Goal: Task Accomplishment & Management: Use online tool/utility

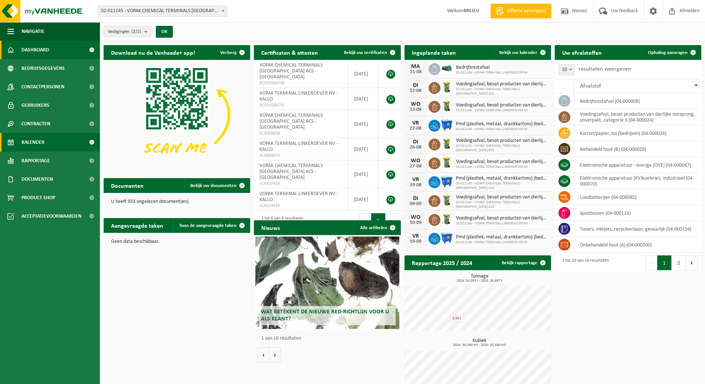
click at [43, 137] on span "Kalender" at bounding box center [32, 142] width 23 height 19
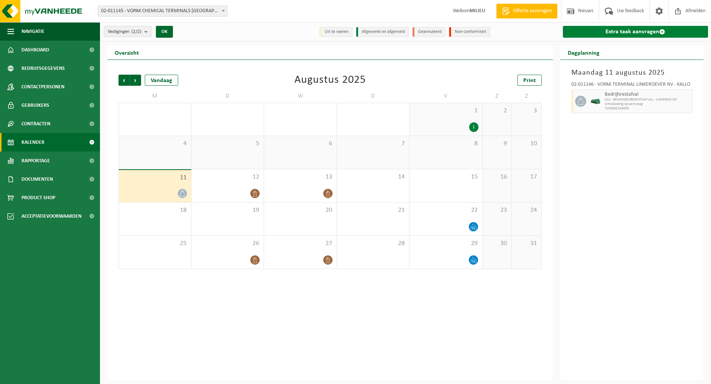
click at [622, 30] on link "Extra taak aanvragen" at bounding box center [635, 32] width 145 height 12
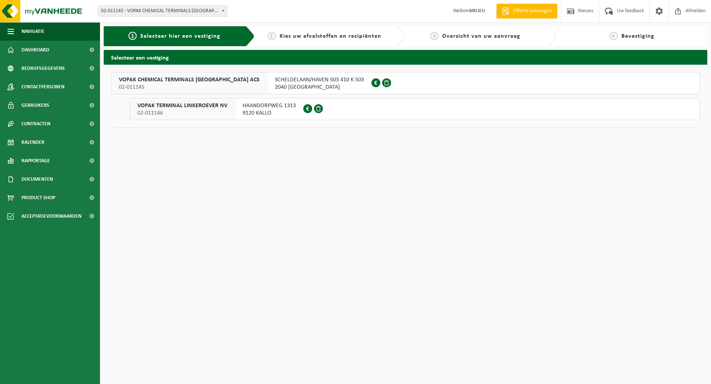
click at [294, 78] on span "SCHELDELAAN/HAVEN 503 410 K 503" at bounding box center [319, 79] width 89 height 7
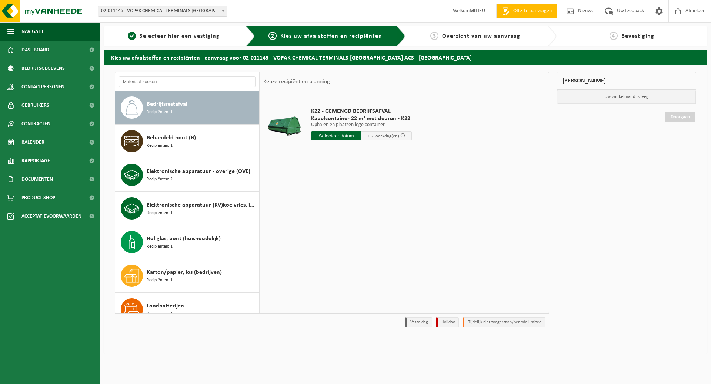
click at [333, 133] on input "text" at bounding box center [336, 135] width 50 height 9
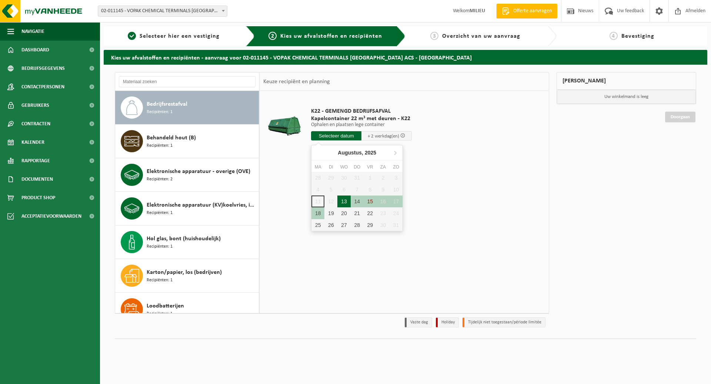
click at [340, 199] on div "13" at bounding box center [343, 202] width 13 height 12
type input "Van 2025-08-13"
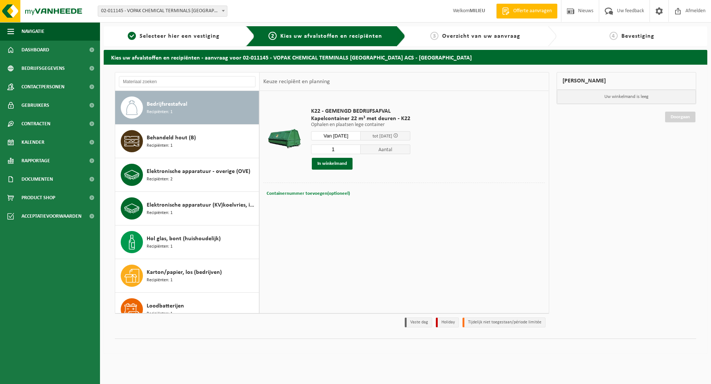
click at [302, 193] on span "Containernummer toevoegen(optioneel)" at bounding box center [307, 193] width 83 height 5
type input "K22-329"
click at [325, 158] on div "1 Aantal In winkelmand" at bounding box center [360, 157] width 99 height 26
click at [325, 162] on button "In winkelmand" at bounding box center [332, 164] width 41 height 12
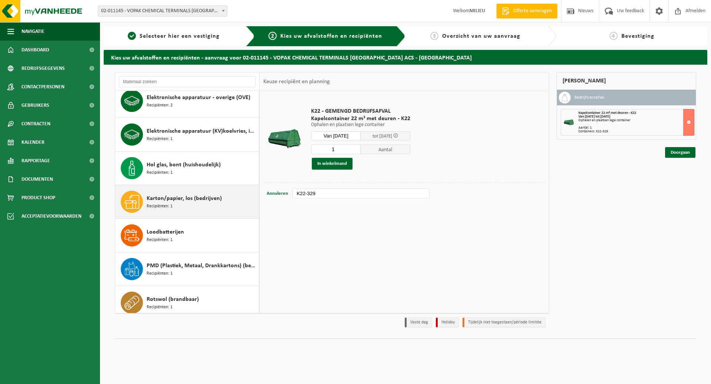
click at [185, 207] on div "Karton/papier, los (bedrijven) Recipiënten: 1" at bounding box center [202, 202] width 110 height 22
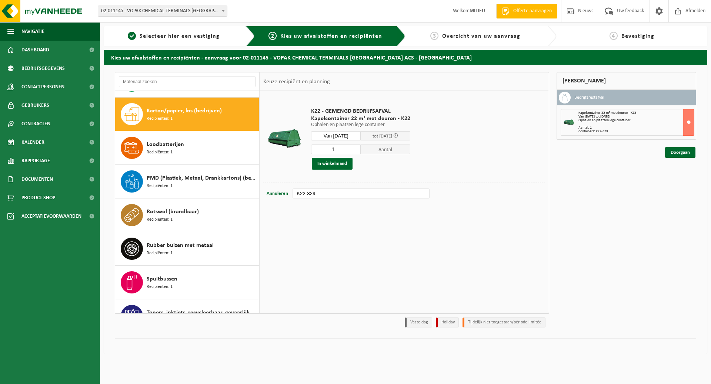
scroll to position [168, 0]
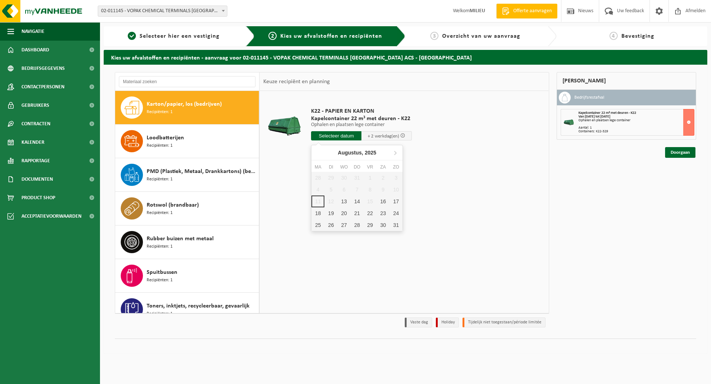
click at [340, 133] on input "text" at bounding box center [336, 135] width 50 height 9
click at [342, 203] on div "13" at bounding box center [343, 202] width 13 height 12
type input "Van 2025-08-13"
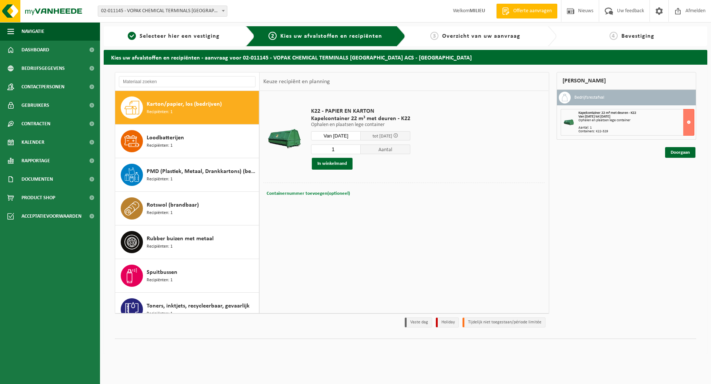
click at [307, 195] on span "Containernummer toevoegen(optioneel)" at bounding box center [307, 193] width 83 height 5
type input "K22-268"
click at [326, 160] on button "In winkelmand" at bounding box center [332, 164] width 41 height 12
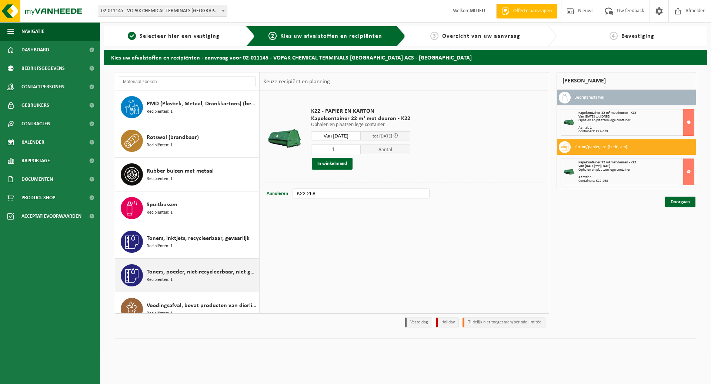
scroll to position [249, 0]
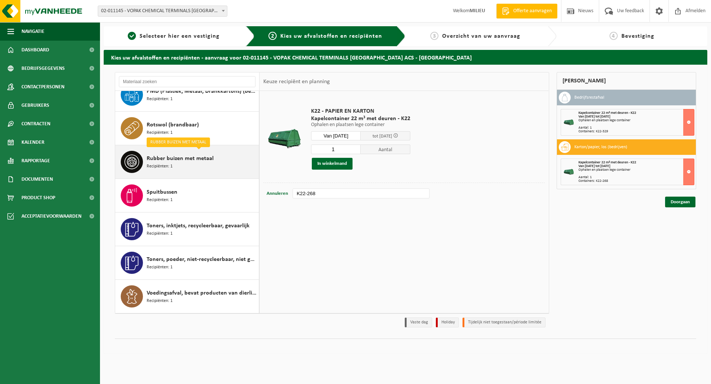
click at [192, 166] on div "Rubber buizen met metaal Recipiënten: 1" at bounding box center [202, 162] width 110 height 22
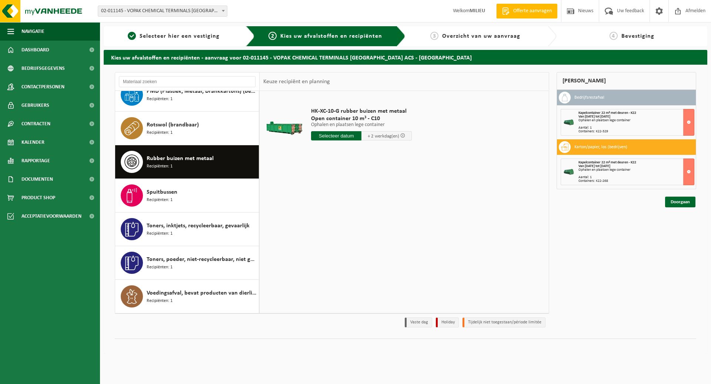
click at [345, 135] on input "text" at bounding box center [336, 135] width 50 height 9
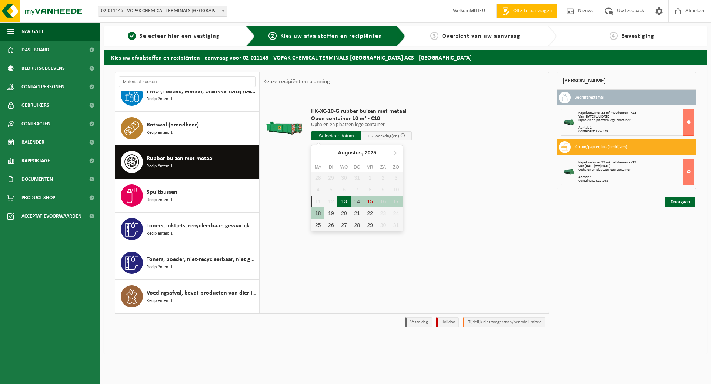
click at [341, 204] on div "13" at bounding box center [343, 202] width 13 height 12
type input "Van 2025-08-13"
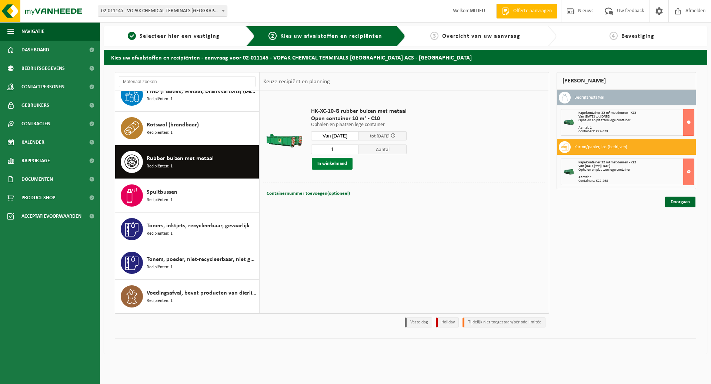
click at [340, 162] on button "In winkelmand" at bounding box center [332, 164] width 41 height 12
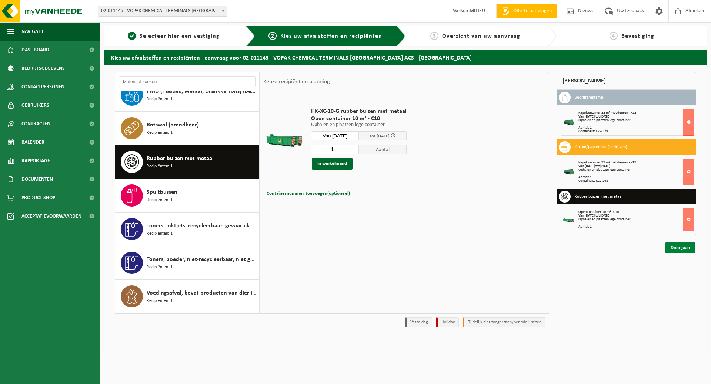
click at [684, 245] on link "Doorgaan" at bounding box center [680, 248] width 30 height 11
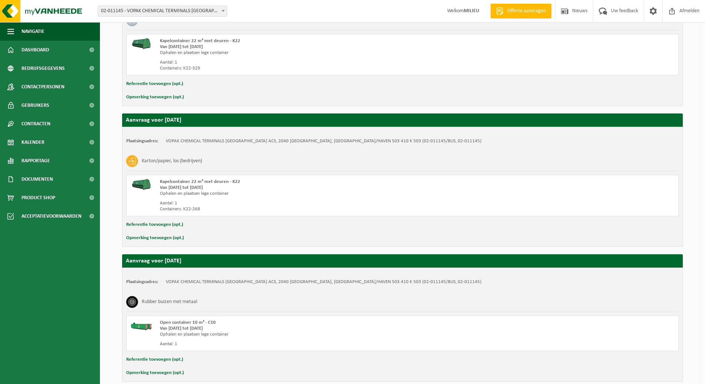
scroll to position [211, 0]
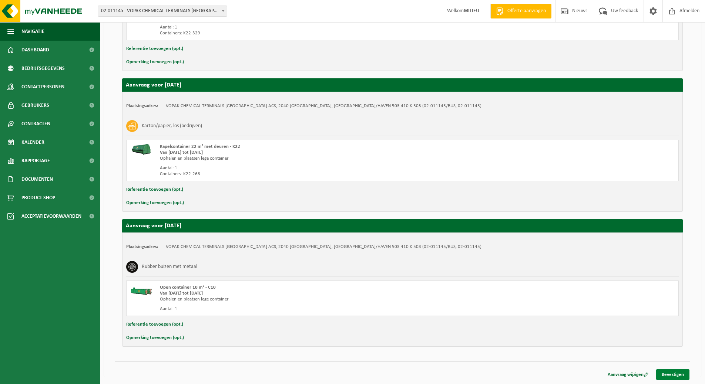
click at [681, 373] on link "Bevestigen" at bounding box center [672, 375] width 33 height 11
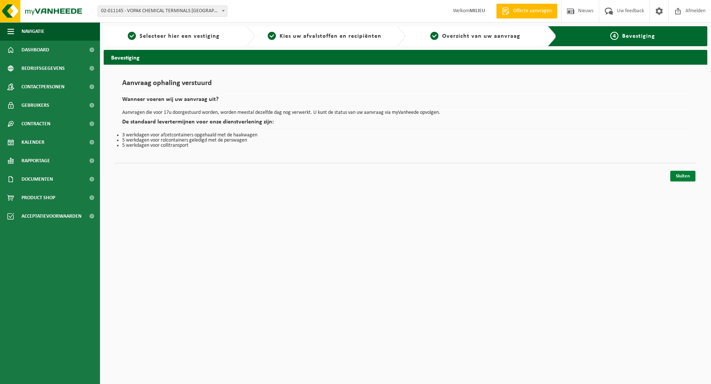
click at [682, 171] on link "Sluiten" at bounding box center [682, 176] width 25 height 11
